Goal: Task Accomplishment & Management: Use online tool/utility

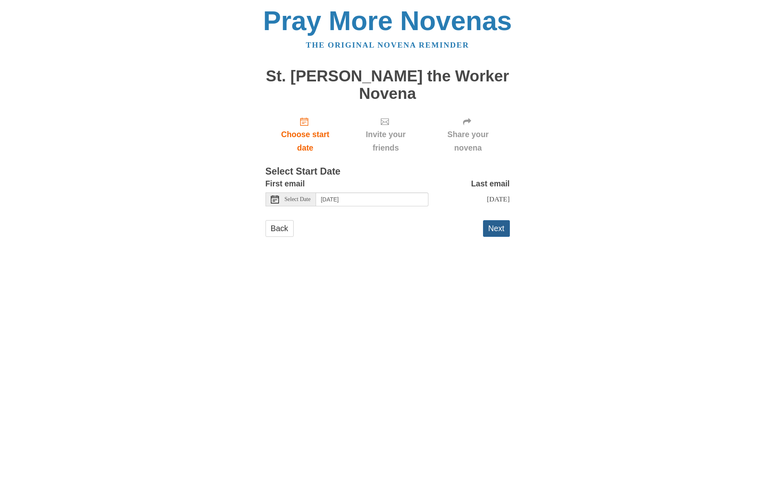
click at [493, 220] on button "Next" at bounding box center [496, 228] width 27 height 17
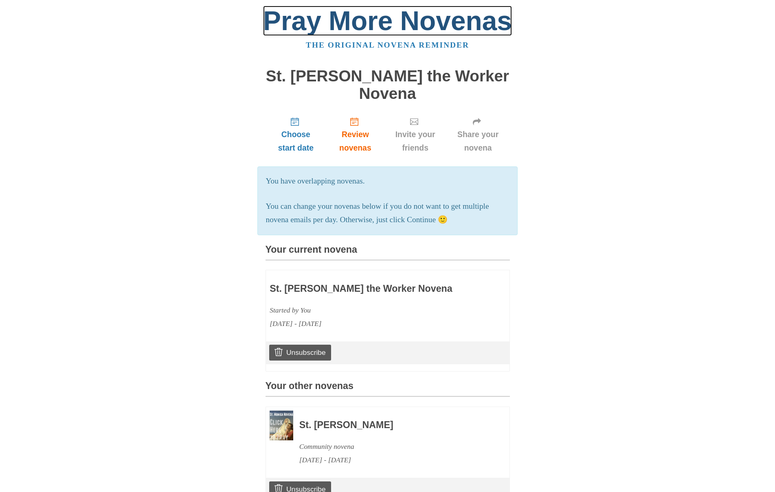
click at [343, 26] on link "Pray More Novenas" at bounding box center [387, 21] width 249 height 30
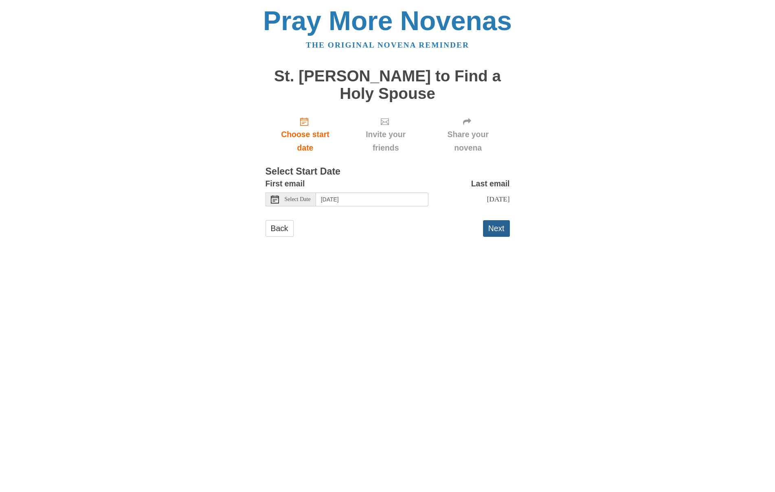
click at [499, 232] on button "Next" at bounding box center [496, 228] width 27 height 17
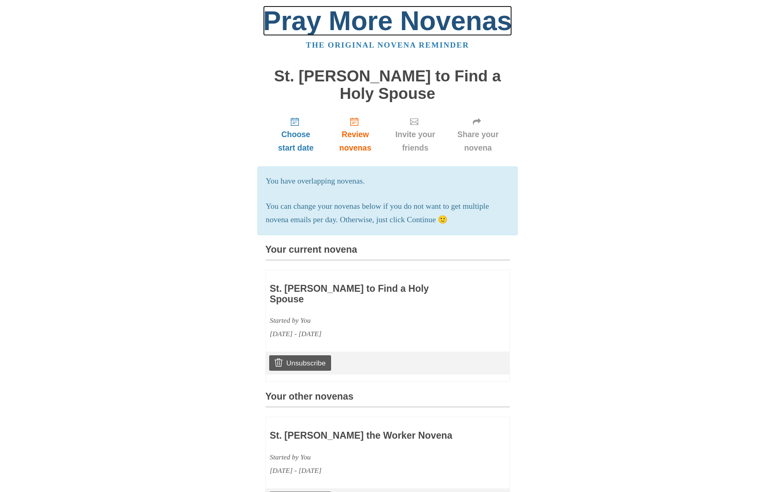
click at [364, 26] on link "Pray More Novenas" at bounding box center [387, 21] width 249 height 30
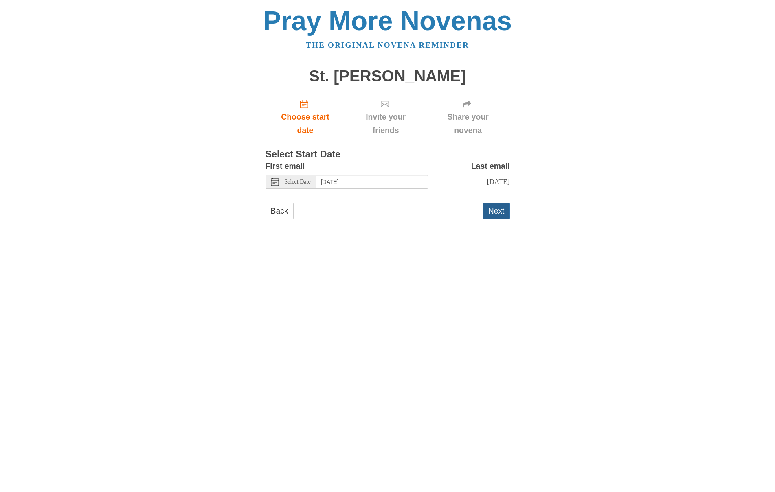
click at [495, 215] on button "Next" at bounding box center [496, 211] width 27 height 17
